Goal: Information Seeking & Learning: Learn about a topic

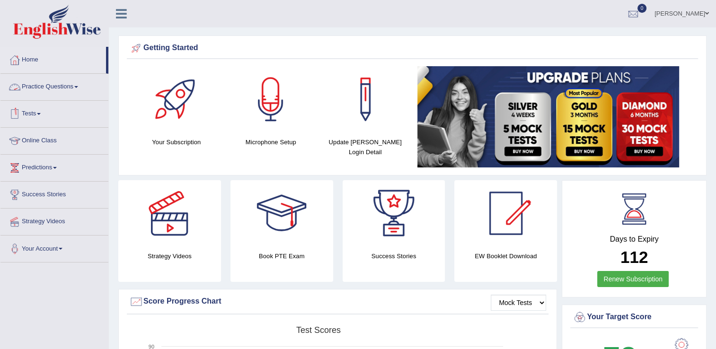
click at [50, 84] on link "Practice Questions" at bounding box center [54, 86] width 108 height 24
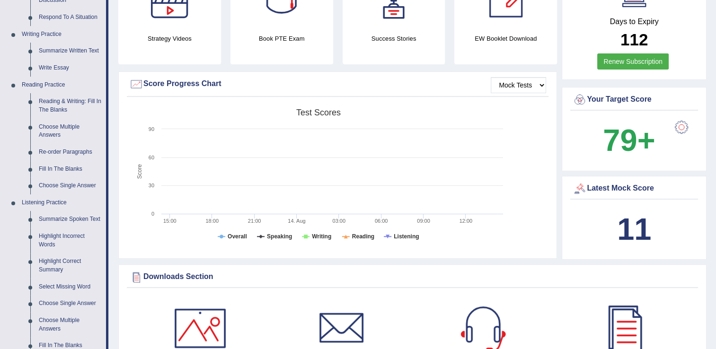
scroll to position [223, 0]
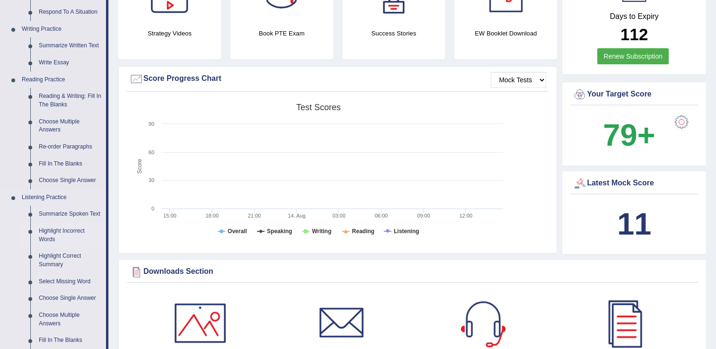
click at [62, 230] on link "Highlight Incorrect Words" at bounding box center [70, 235] width 71 height 25
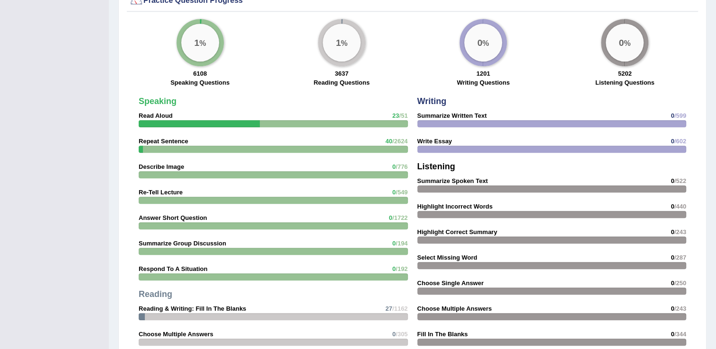
scroll to position [636, 0]
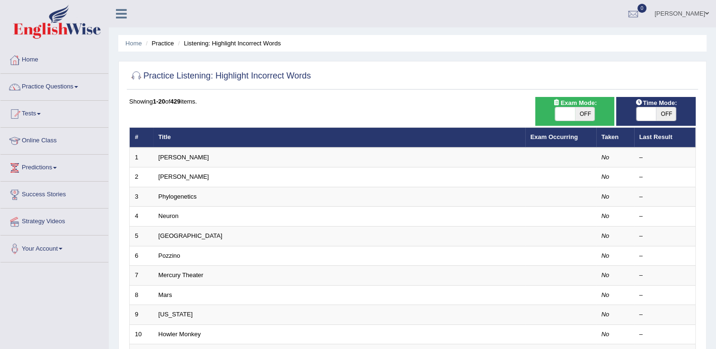
click at [587, 110] on span "OFF" at bounding box center [585, 113] width 20 height 13
checkbox input "true"
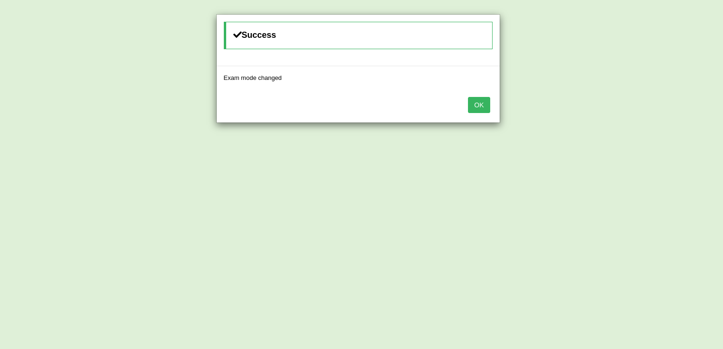
click at [470, 106] on button "OK" at bounding box center [479, 105] width 22 height 16
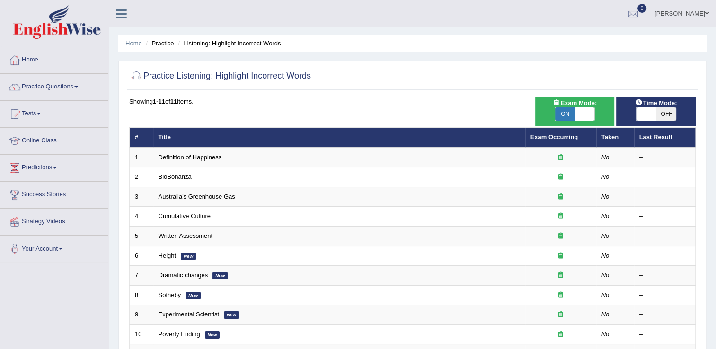
click at [664, 109] on span "OFF" at bounding box center [666, 113] width 20 height 13
checkbox input "true"
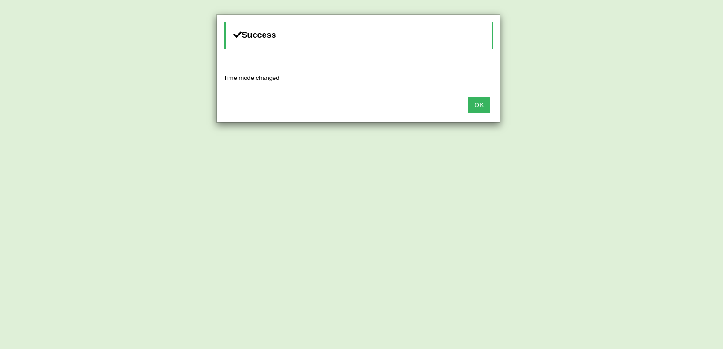
click at [481, 103] on button "OK" at bounding box center [479, 105] width 22 height 16
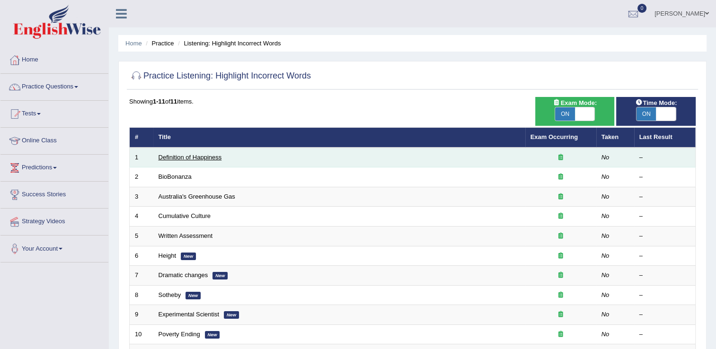
click at [196, 155] on link "Definition of Happiness" at bounding box center [189, 157] width 63 height 7
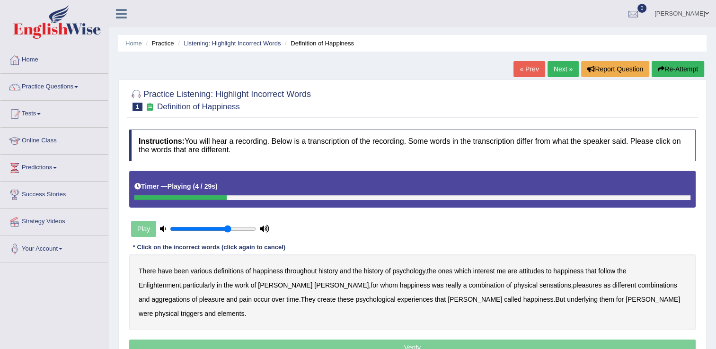
click at [411, 270] on b "psychology" at bounding box center [408, 271] width 33 height 8
click at [535, 269] on b "attitudes" at bounding box center [531, 271] width 25 height 8
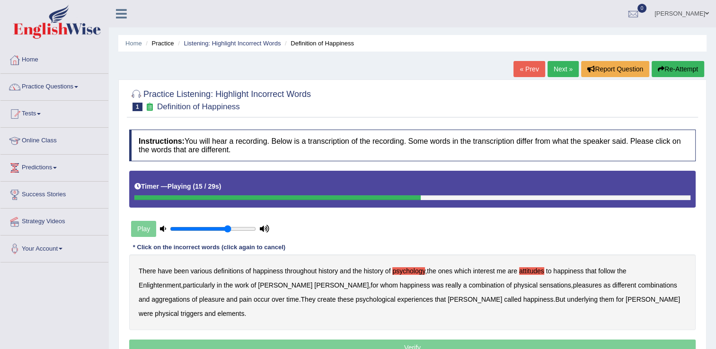
click at [539, 283] on b "sensations" at bounding box center [555, 286] width 32 height 8
click at [317, 298] on b "create" at bounding box center [326, 300] width 18 height 8
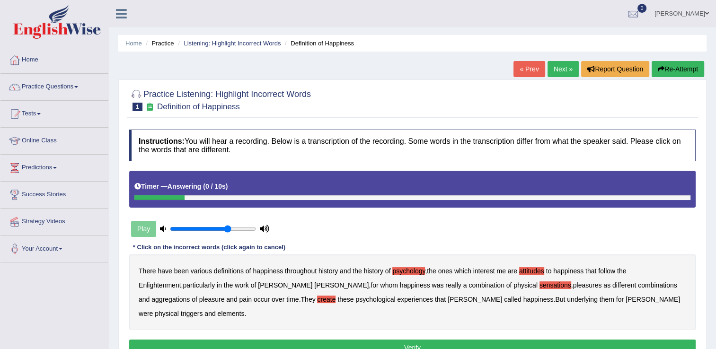
click at [245, 310] on b "elements" at bounding box center [231, 314] width 27 height 8
click at [399, 340] on button "Verify" at bounding box center [412, 348] width 566 height 16
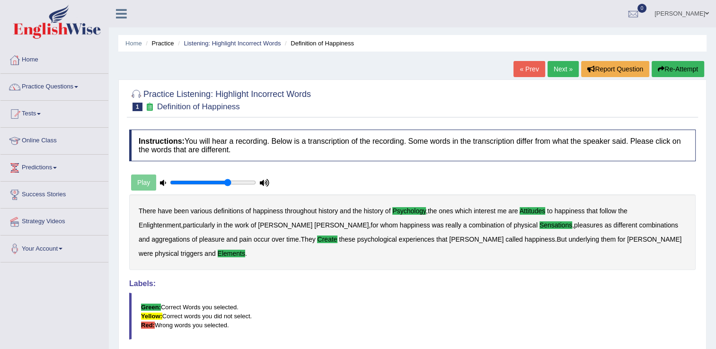
click at [562, 65] on link "Next »" at bounding box center [562, 69] width 31 height 16
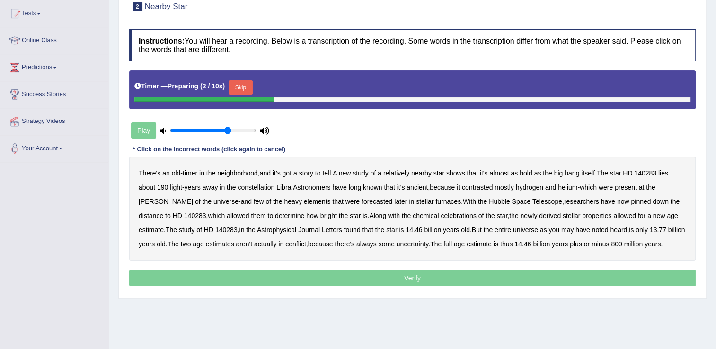
scroll to position [117, 0]
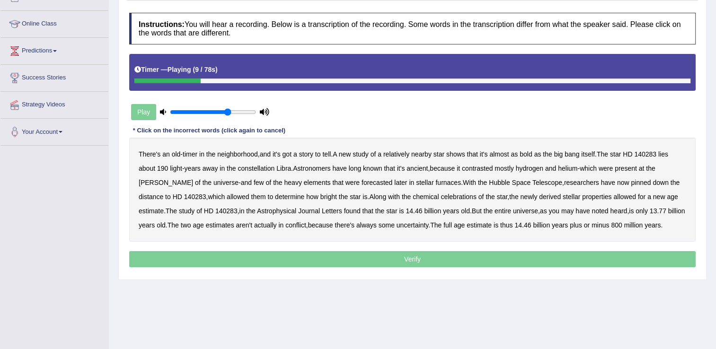
click at [528, 154] on b "bold" at bounding box center [525, 154] width 12 height 8
click at [476, 167] on b "contrasted" at bounding box center [477, 169] width 31 height 8
click at [361, 181] on b "forecasted" at bounding box center [376, 183] width 31 height 8
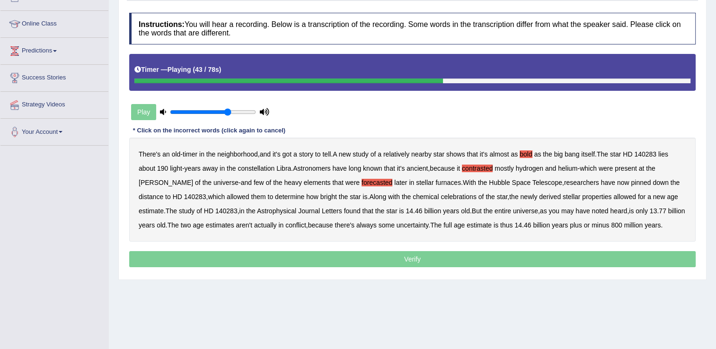
click at [440, 195] on b "celebrations" at bounding box center [458, 197] width 36 height 8
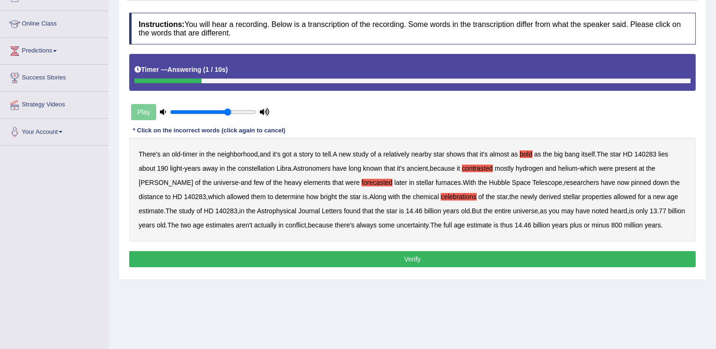
click at [456, 256] on button "Verify" at bounding box center [412, 259] width 566 height 16
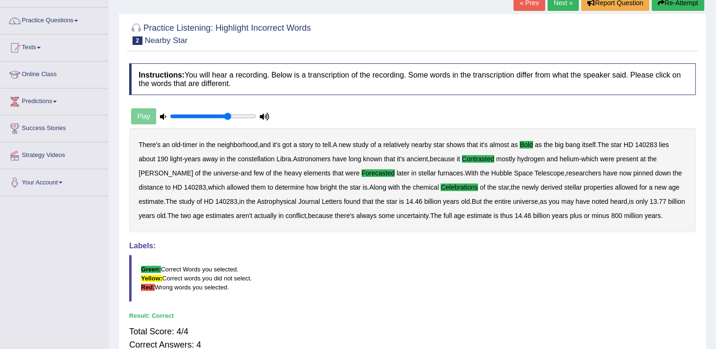
scroll to position [0, 0]
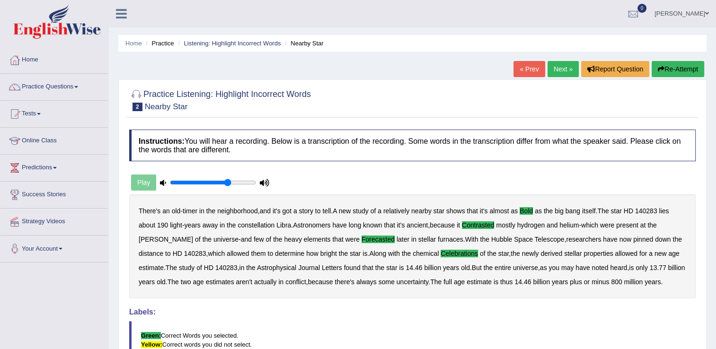
click at [562, 65] on link "Next »" at bounding box center [562, 69] width 31 height 16
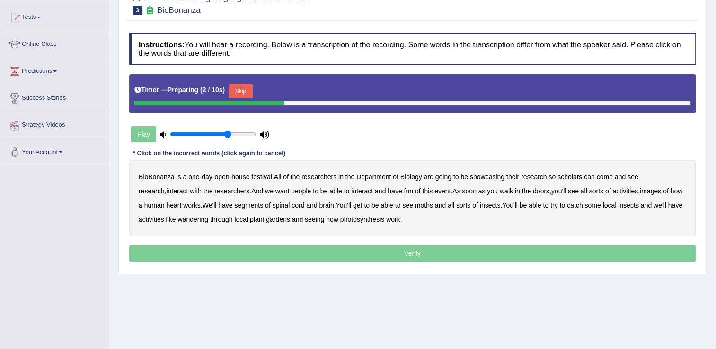
scroll to position [99, 0]
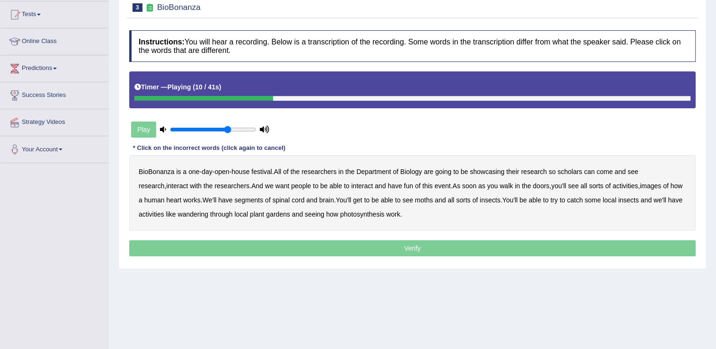
click at [573, 172] on b "scholars" at bounding box center [569, 172] width 25 height 8
click at [640, 184] on b "images" at bounding box center [650, 186] width 21 height 8
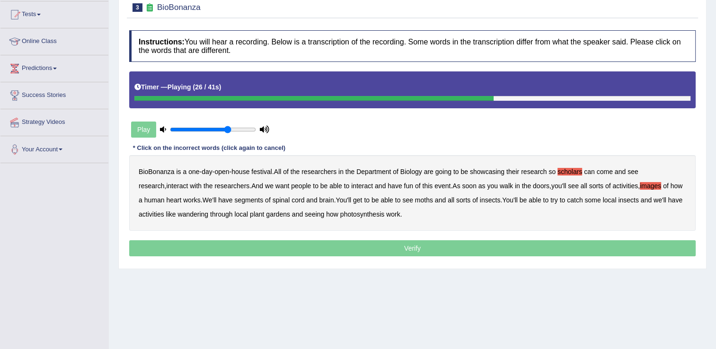
click at [235, 202] on b "segments" at bounding box center [248, 200] width 29 height 8
click at [428, 199] on b "moths" at bounding box center [424, 200] width 18 height 8
click at [189, 214] on b "wandering" at bounding box center [192, 215] width 31 height 8
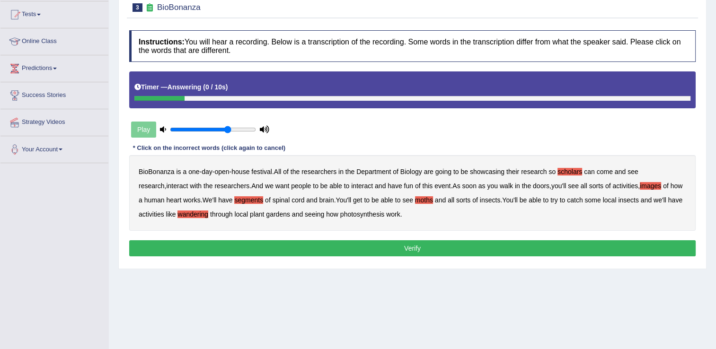
click at [420, 247] on button "Verify" at bounding box center [412, 248] width 566 height 16
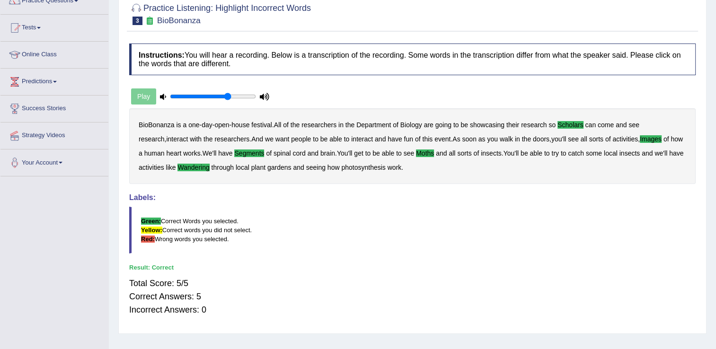
scroll to position [0, 0]
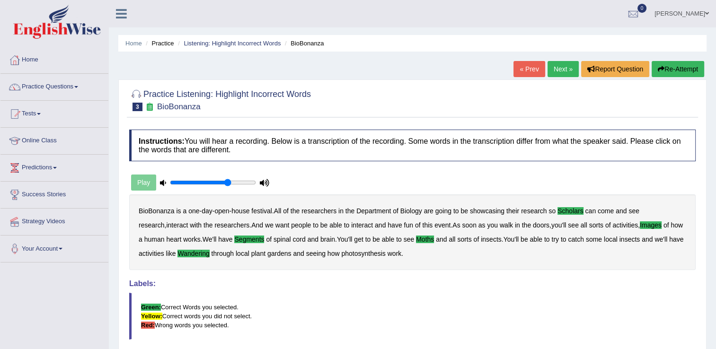
click at [555, 71] on link "Next »" at bounding box center [562, 69] width 31 height 16
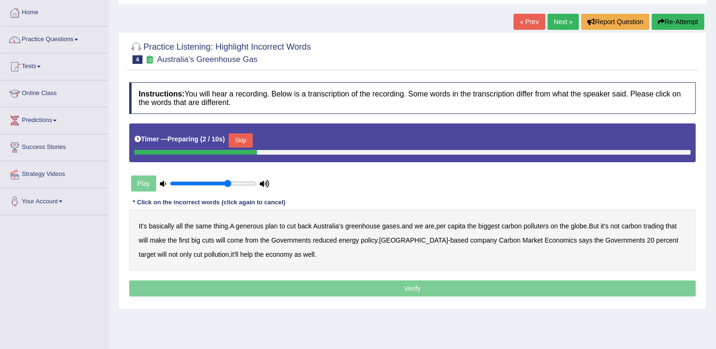
scroll to position [58, 0]
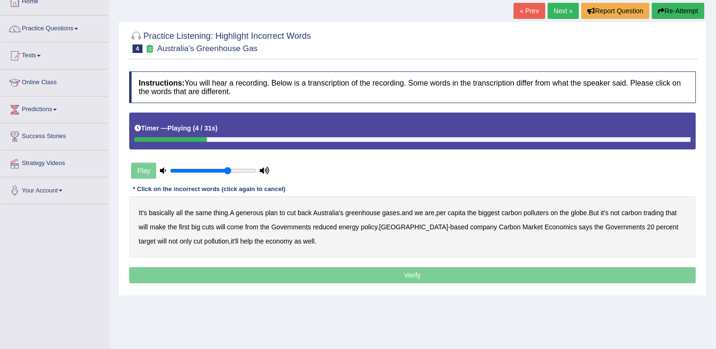
click at [252, 213] on b "generous" at bounding box center [249, 213] width 27 height 8
click at [581, 212] on b "globe" at bounding box center [579, 213] width 16 height 8
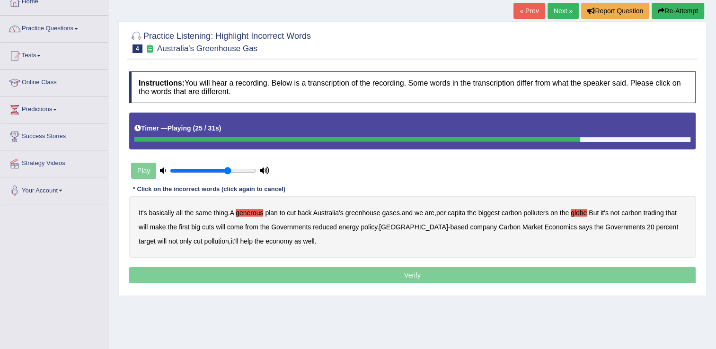
click at [663, 7] on button "Re-Attempt" at bounding box center [677, 11] width 53 height 16
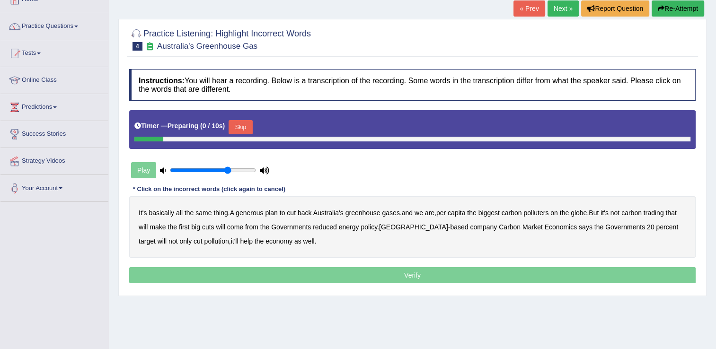
scroll to position [58, 0]
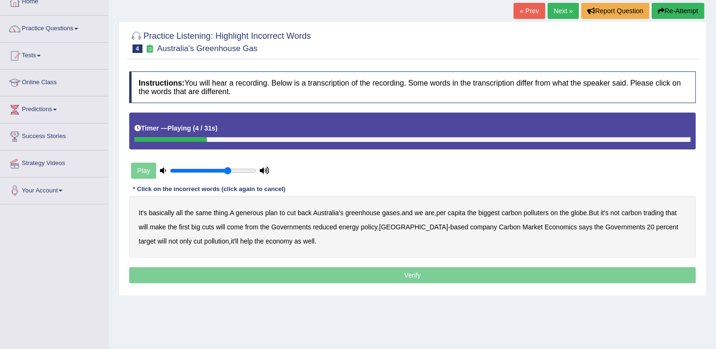
click at [252, 213] on b "generous" at bounding box center [249, 213] width 27 height 8
click at [581, 211] on b "globe" at bounding box center [579, 213] width 16 height 8
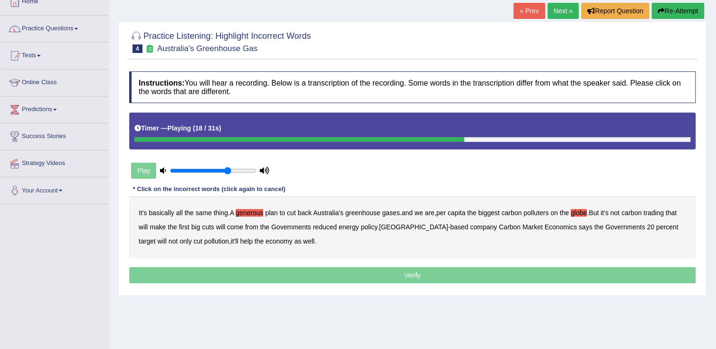
click at [221, 227] on b "will" at bounding box center [220, 227] width 9 height 8
click at [239, 226] on b "come" at bounding box center [235, 227] width 16 height 8
click at [223, 226] on b "will" at bounding box center [220, 227] width 9 height 8
click at [325, 226] on b "reduced" at bounding box center [325, 227] width 24 height 8
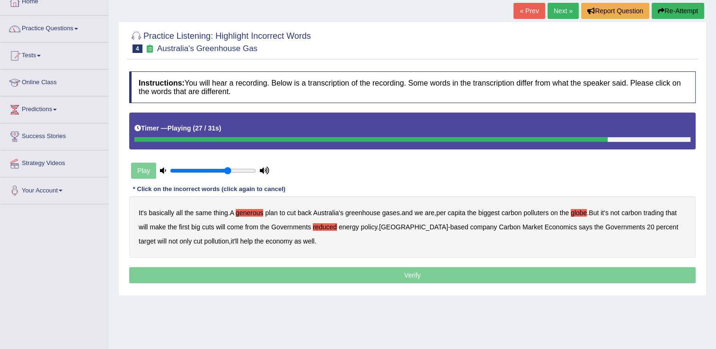
click at [364, 225] on b "policy" at bounding box center [369, 227] width 17 height 8
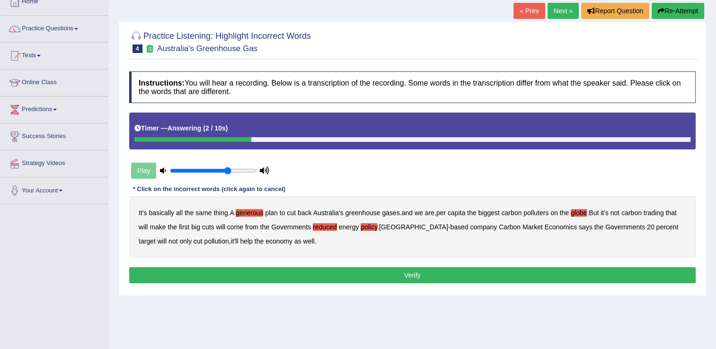
click at [679, 9] on button "Re-Attempt" at bounding box center [677, 11] width 53 height 16
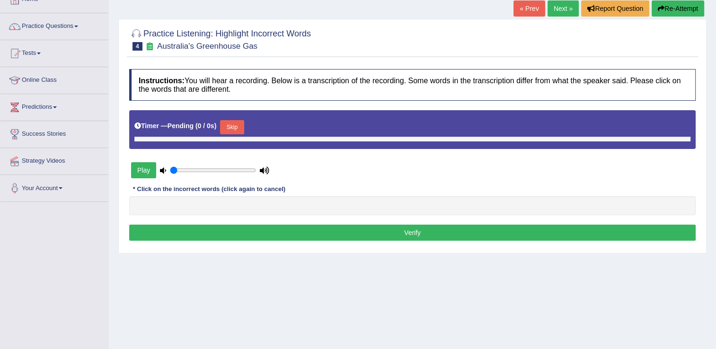
type input "0.7"
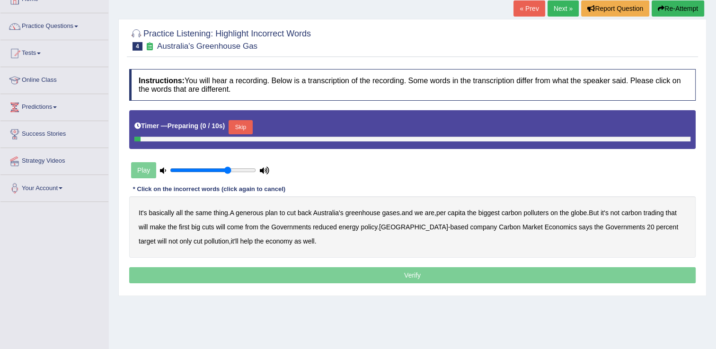
scroll to position [58, 0]
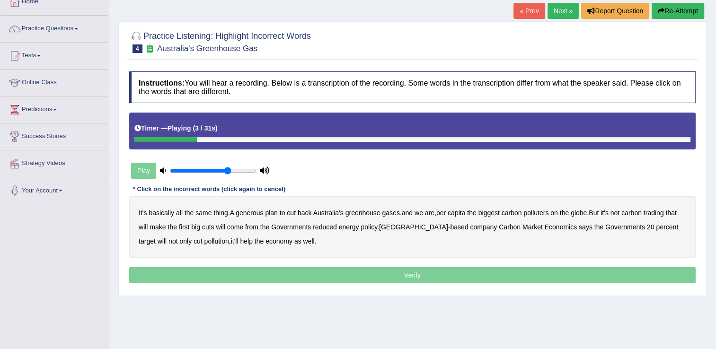
click at [254, 211] on b "generous" at bounding box center [249, 213] width 27 height 8
click at [580, 211] on b "globe" at bounding box center [579, 213] width 16 height 8
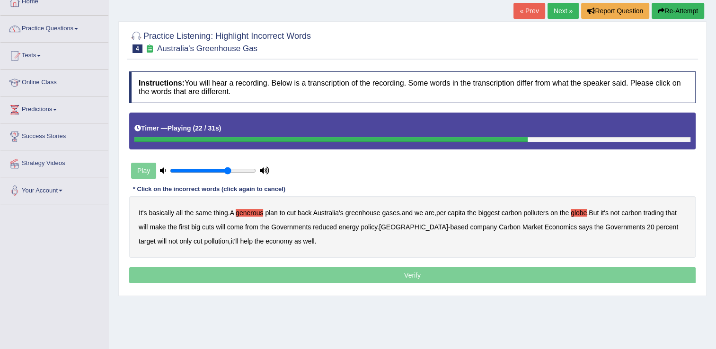
click at [325, 227] on b "reduced" at bounding box center [325, 227] width 24 height 8
click at [373, 225] on b "policy" at bounding box center [369, 227] width 17 height 8
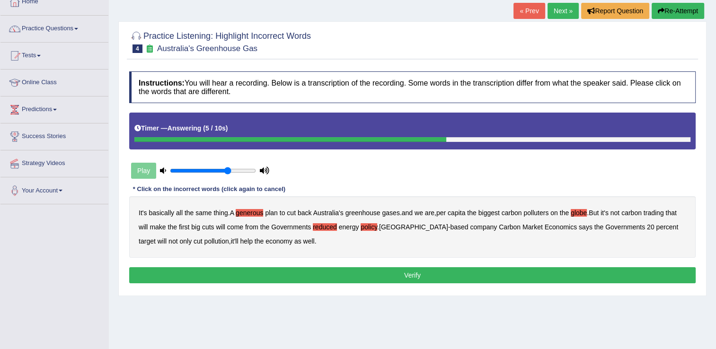
click at [442, 272] on button "Verify" at bounding box center [412, 275] width 566 height 16
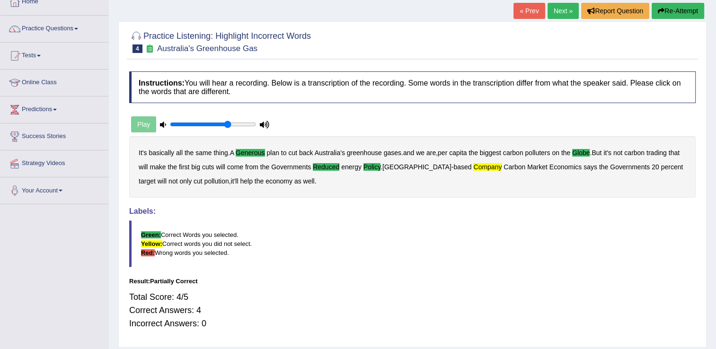
click at [566, 18] on link "Next »" at bounding box center [562, 11] width 31 height 16
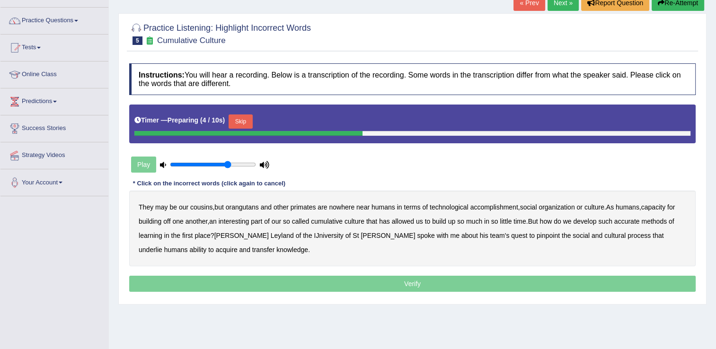
scroll to position [71, 0]
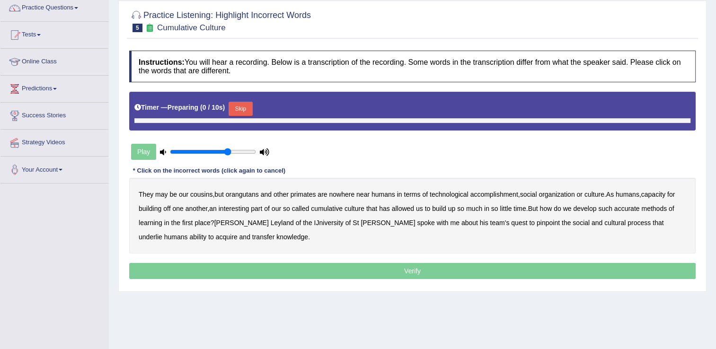
scroll to position [79, 0]
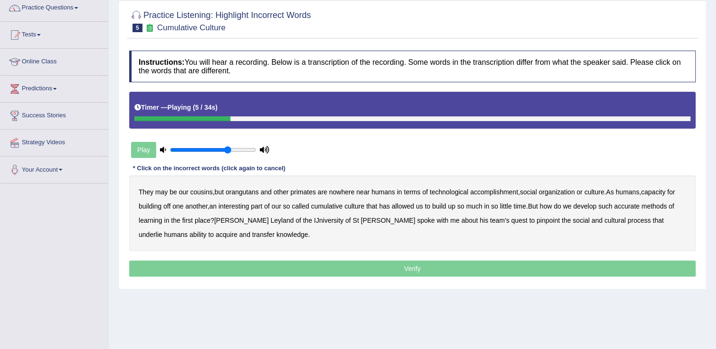
click at [363, 188] on b "near" at bounding box center [362, 192] width 13 height 8
click at [502, 188] on b "accomplishment" at bounding box center [494, 192] width 48 height 8
click at [234, 207] on b "interesting" at bounding box center [234, 206] width 31 height 8
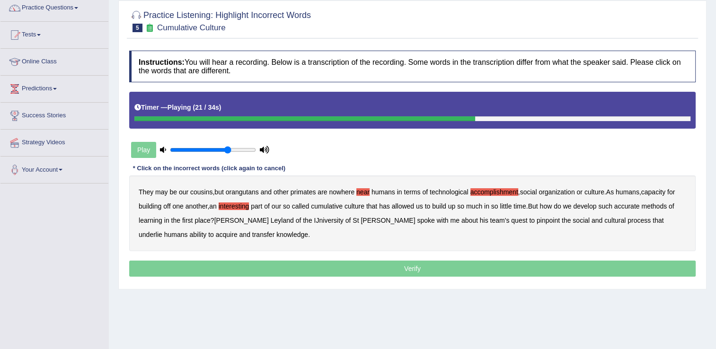
click at [633, 206] on b "accurate" at bounding box center [627, 206] width 26 height 8
click at [314, 219] on b "IJniversity" at bounding box center [328, 221] width 29 height 8
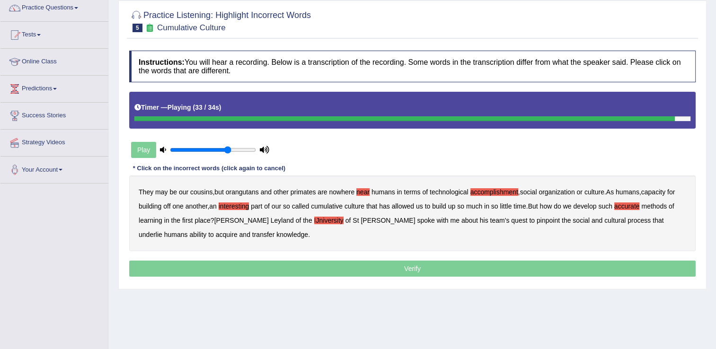
click at [604, 221] on b "cultural" at bounding box center [614, 221] width 21 height 8
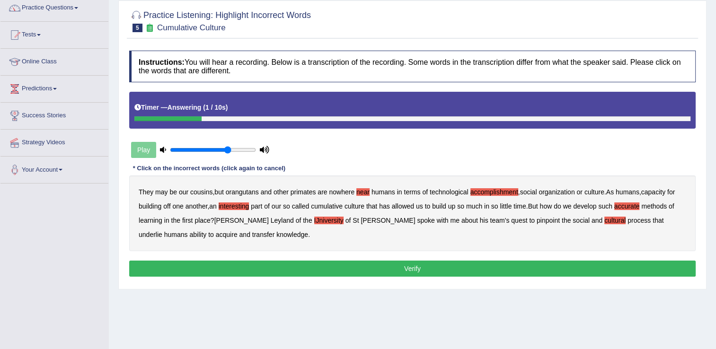
click at [604, 221] on b "cultural" at bounding box center [614, 221] width 21 height 8
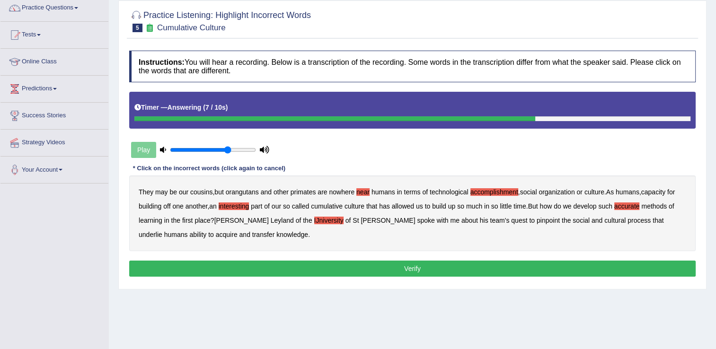
click at [252, 235] on b "transfer" at bounding box center [263, 235] width 22 height 8
click at [309, 265] on button "Verify" at bounding box center [412, 269] width 566 height 16
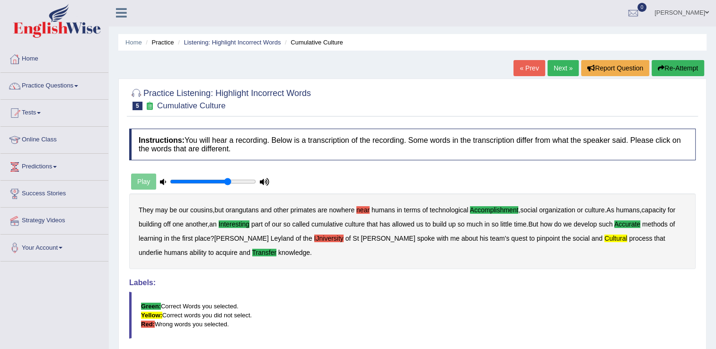
scroll to position [0, 0]
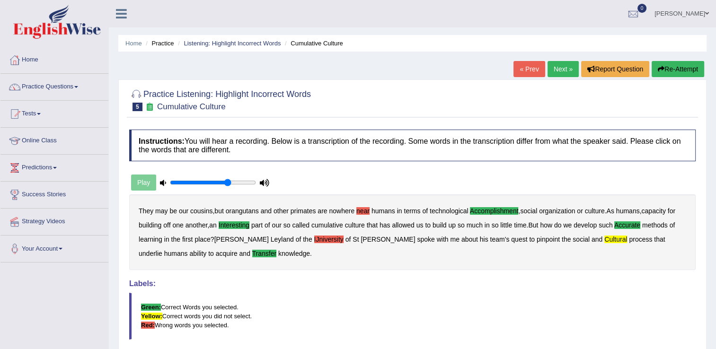
click at [683, 63] on button "Re-Attempt" at bounding box center [677, 69] width 53 height 16
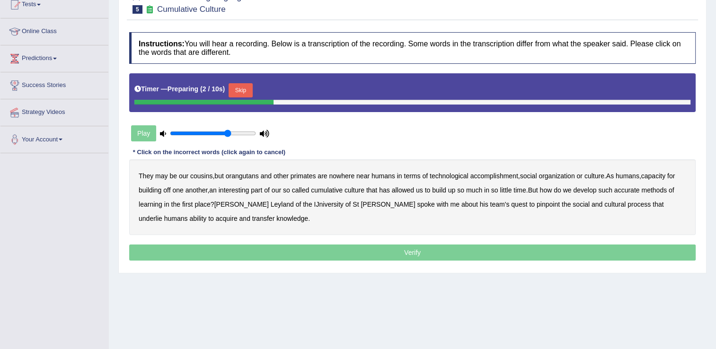
scroll to position [112, 0]
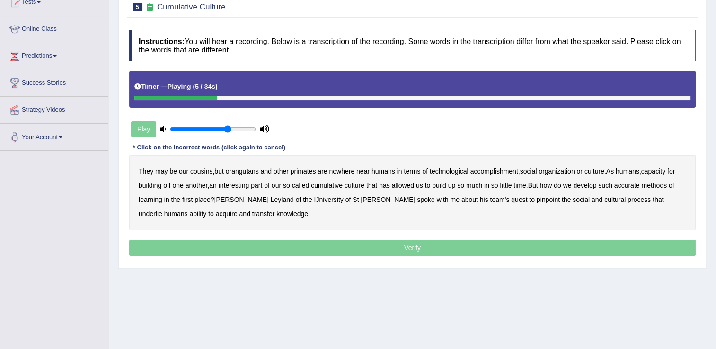
click at [365, 173] on b "near" at bounding box center [362, 171] width 13 height 8
click at [235, 186] on b "interesting" at bounding box center [234, 186] width 31 height 8
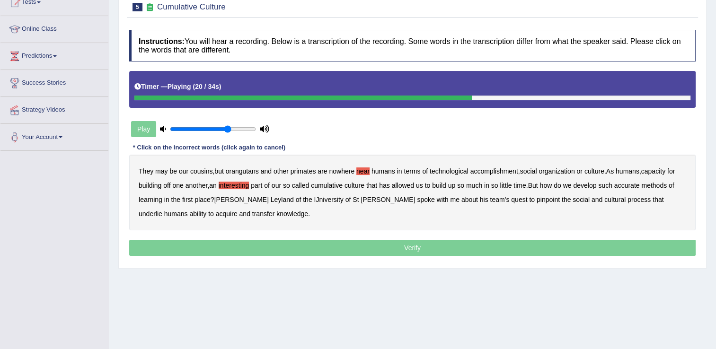
click at [632, 184] on b "accurate" at bounding box center [627, 186] width 26 height 8
click at [314, 197] on b "IJniversity" at bounding box center [328, 200] width 29 height 8
click at [604, 199] on b "cultural" at bounding box center [614, 200] width 21 height 8
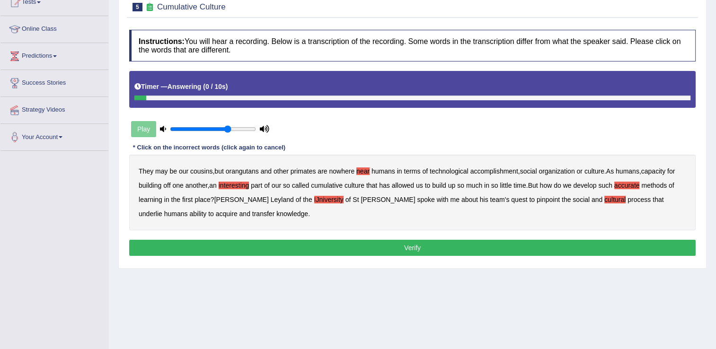
click at [252, 215] on b "transfer" at bounding box center [263, 214] width 22 height 8
click at [298, 243] on button "Verify" at bounding box center [412, 248] width 566 height 16
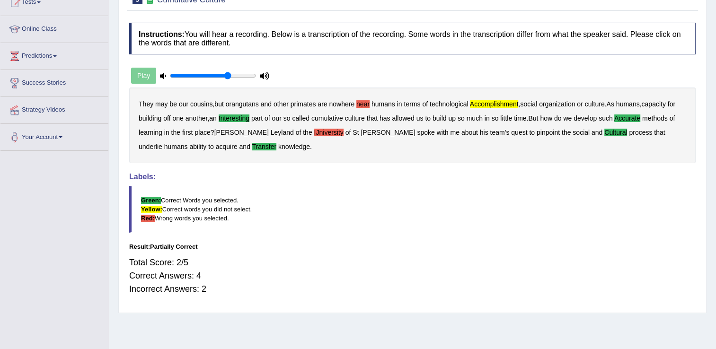
scroll to position [0, 0]
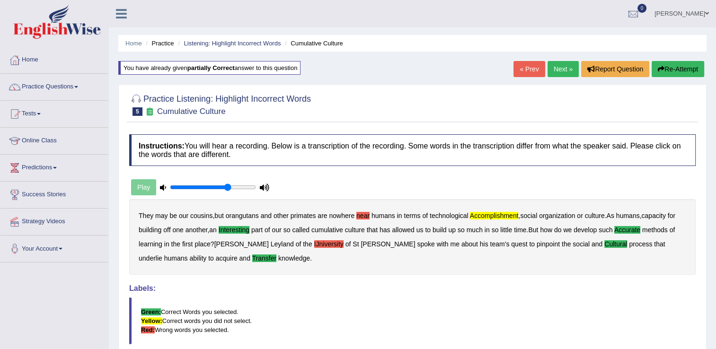
click at [559, 64] on link "Next »" at bounding box center [562, 69] width 31 height 16
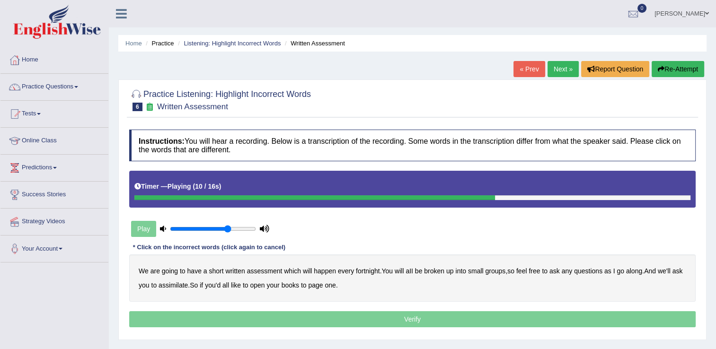
click at [661, 71] on icon "button" at bounding box center [661, 69] width 7 height 7
click at [435, 270] on b "broken" at bounding box center [434, 271] width 20 height 8
click at [172, 287] on b "assimilate" at bounding box center [172, 286] width 29 height 8
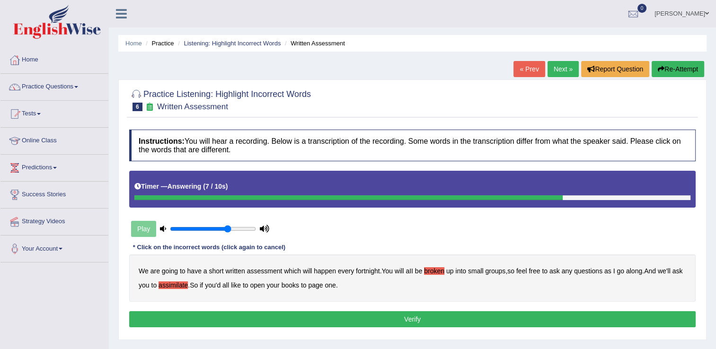
click at [379, 319] on button "Verify" at bounding box center [412, 319] width 566 height 16
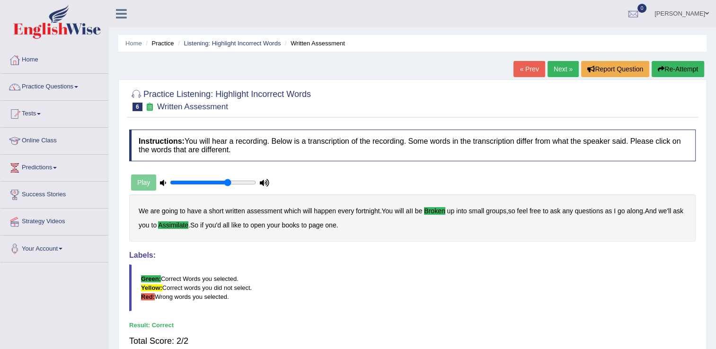
click at [567, 69] on link "Next »" at bounding box center [562, 69] width 31 height 16
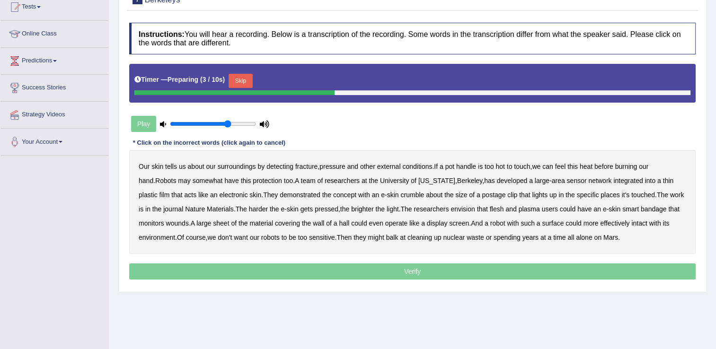
scroll to position [102, 0]
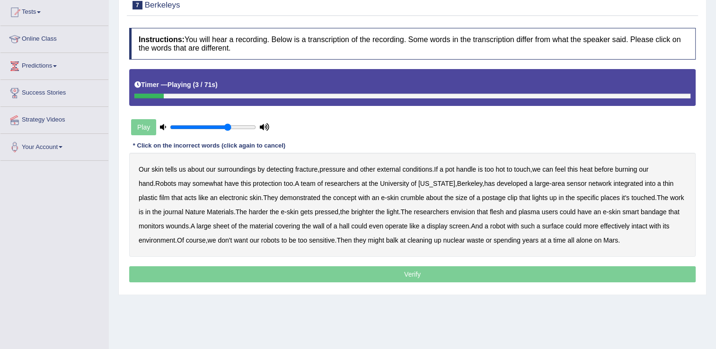
click at [303, 168] on b "fracture" at bounding box center [306, 170] width 22 height 8
click at [400, 197] on b "crumble" at bounding box center [412, 198] width 24 height 8
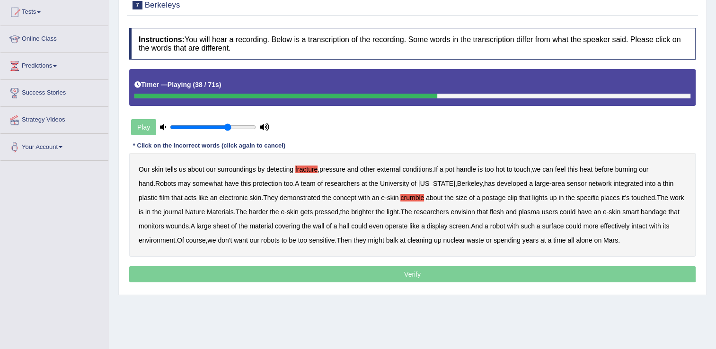
click at [518, 213] on b "plasma" at bounding box center [528, 212] width 21 height 8
click at [164, 222] on b "monitors" at bounding box center [152, 226] width 26 height 8
click at [600, 225] on b "effectively" at bounding box center [614, 226] width 29 height 8
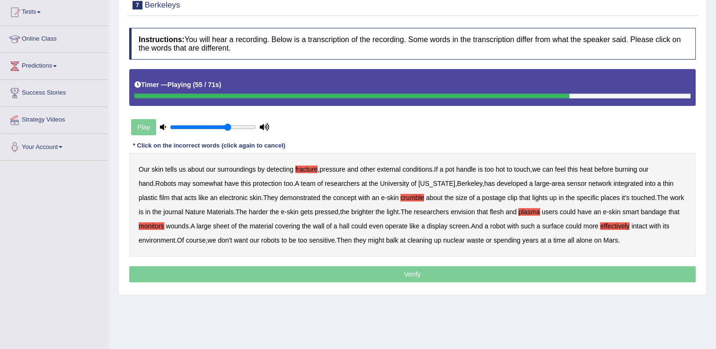
click at [600, 225] on b "effectively" at bounding box center [614, 226] width 29 height 8
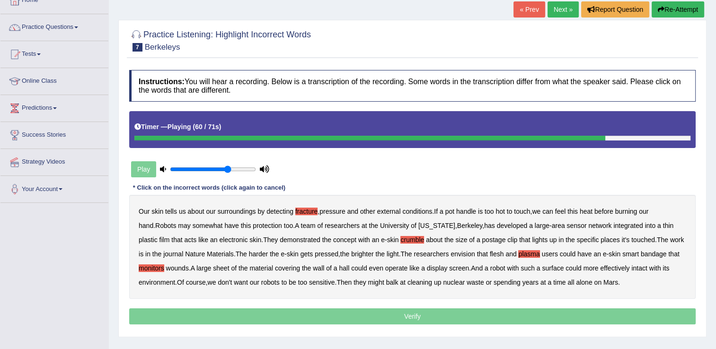
scroll to position [29, 0]
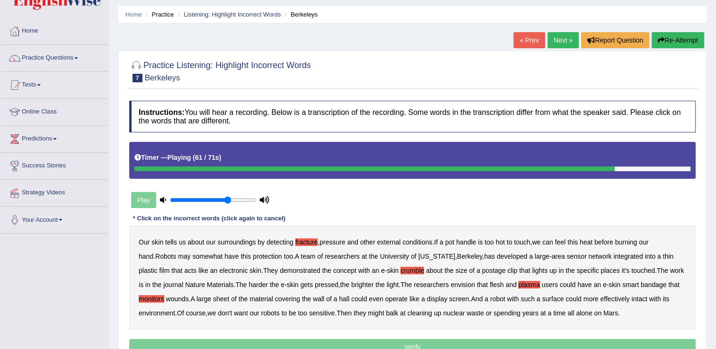
click at [672, 41] on button "Re-Attempt" at bounding box center [677, 40] width 53 height 16
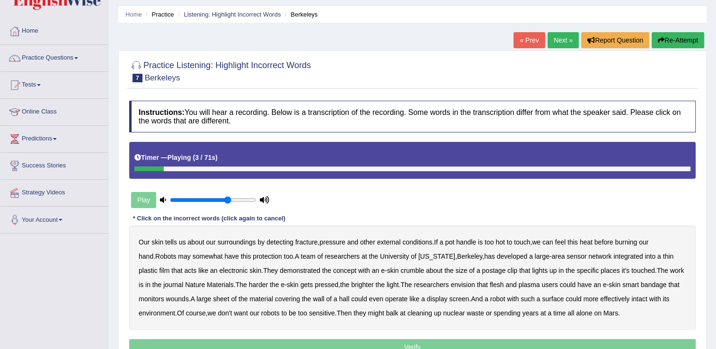
click at [286, 243] on b "detecting" at bounding box center [279, 242] width 27 height 8
click at [304, 239] on b "fracture" at bounding box center [306, 242] width 22 height 8
click at [400, 268] on b "crumble" at bounding box center [412, 271] width 24 height 8
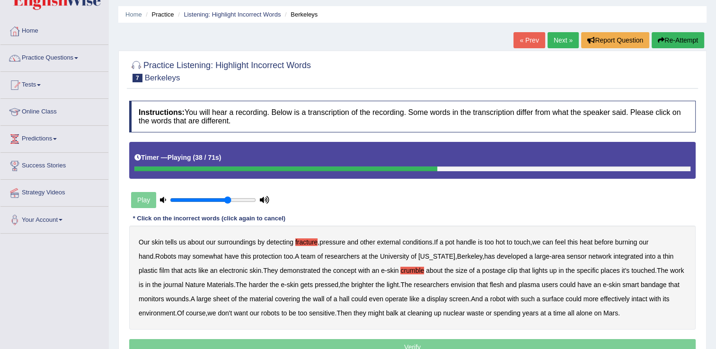
click at [518, 281] on b "plasma" at bounding box center [528, 285] width 21 height 8
click at [339, 297] on b "hall" at bounding box center [344, 299] width 10 height 8
click at [631, 297] on b "intact" at bounding box center [639, 299] width 16 height 8
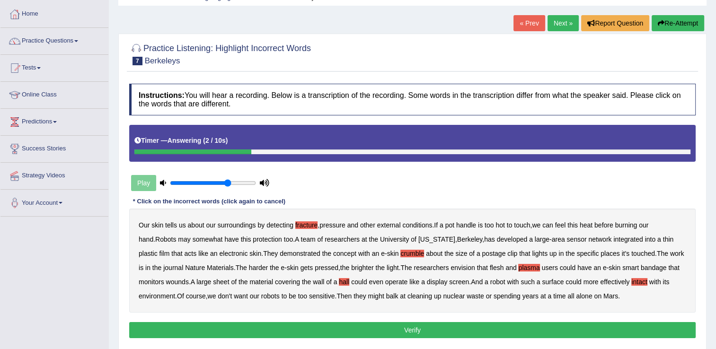
scroll to position [71, 0]
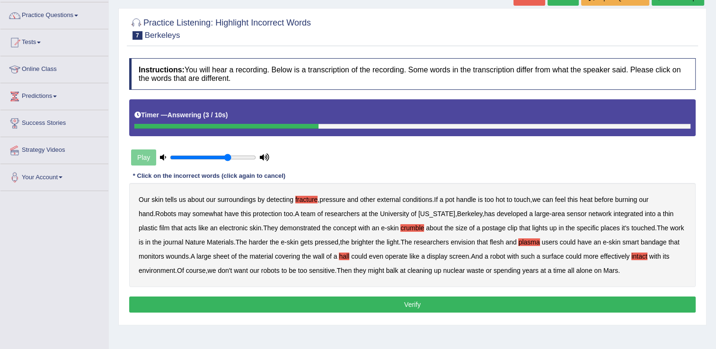
click at [386, 304] on button "Verify" at bounding box center [412, 305] width 566 height 16
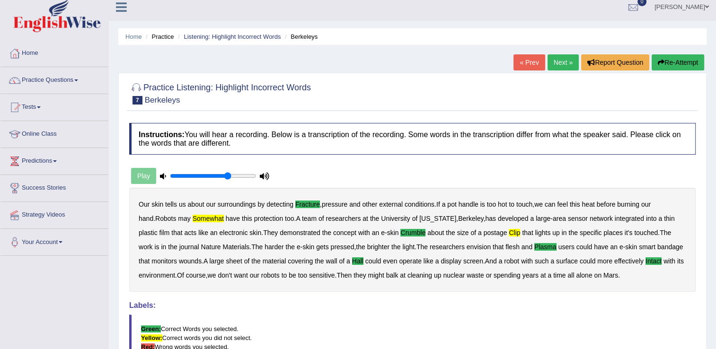
scroll to position [7, 0]
click at [565, 65] on link "Next »" at bounding box center [562, 62] width 31 height 16
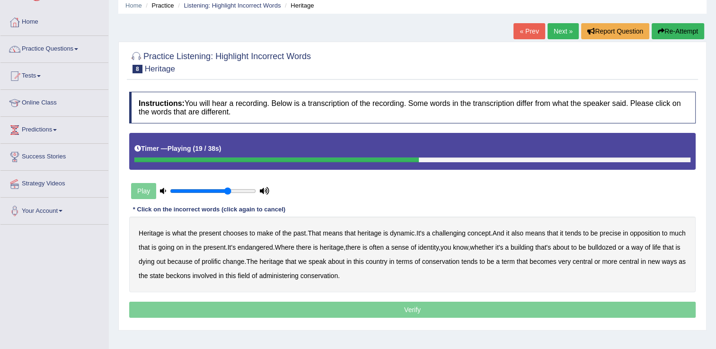
scroll to position [8, 0]
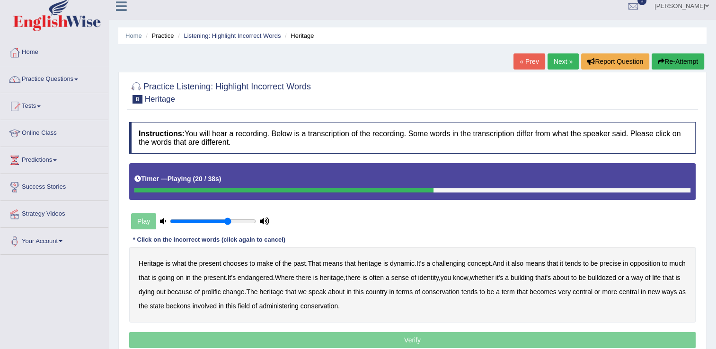
click at [673, 63] on button "Re-Attempt" at bounding box center [677, 61] width 53 height 16
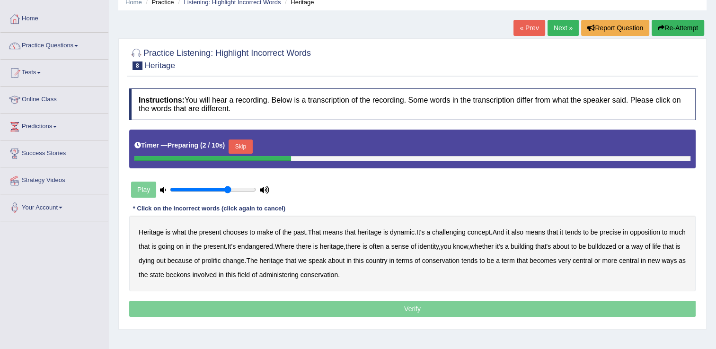
scroll to position [44, 0]
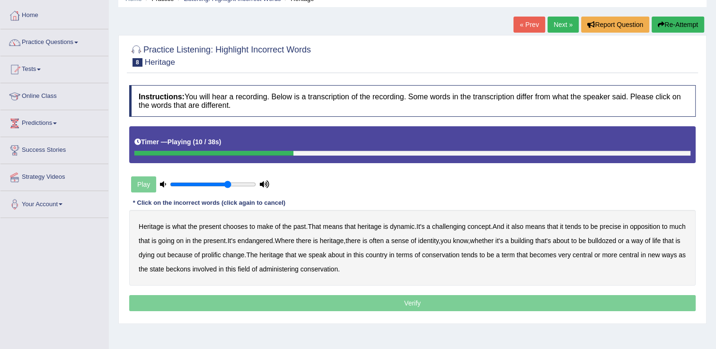
click at [450, 224] on b "challenging" at bounding box center [449, 227] width 34 height 8
click at [482, 225] on b "concept" at bounding box center [478, 227] width 23 height 8
click at [614, 226] on b "precise" at bounding box center [609, 227] width 21 height 8
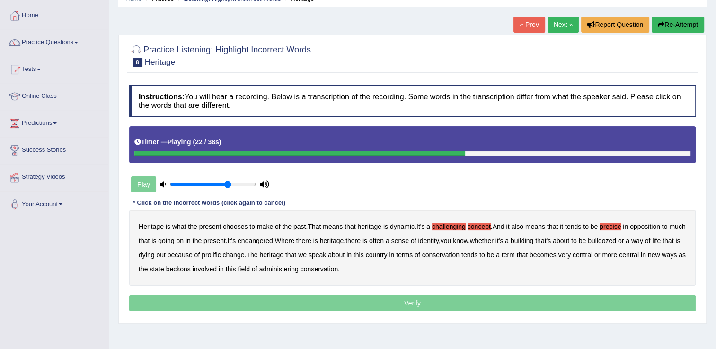
click at [674, 19] on button "Re-Attempt" at bounding box center [677, 25] width 53 height 16
